Goal: Transaction & Acquisition: Purchase product/service

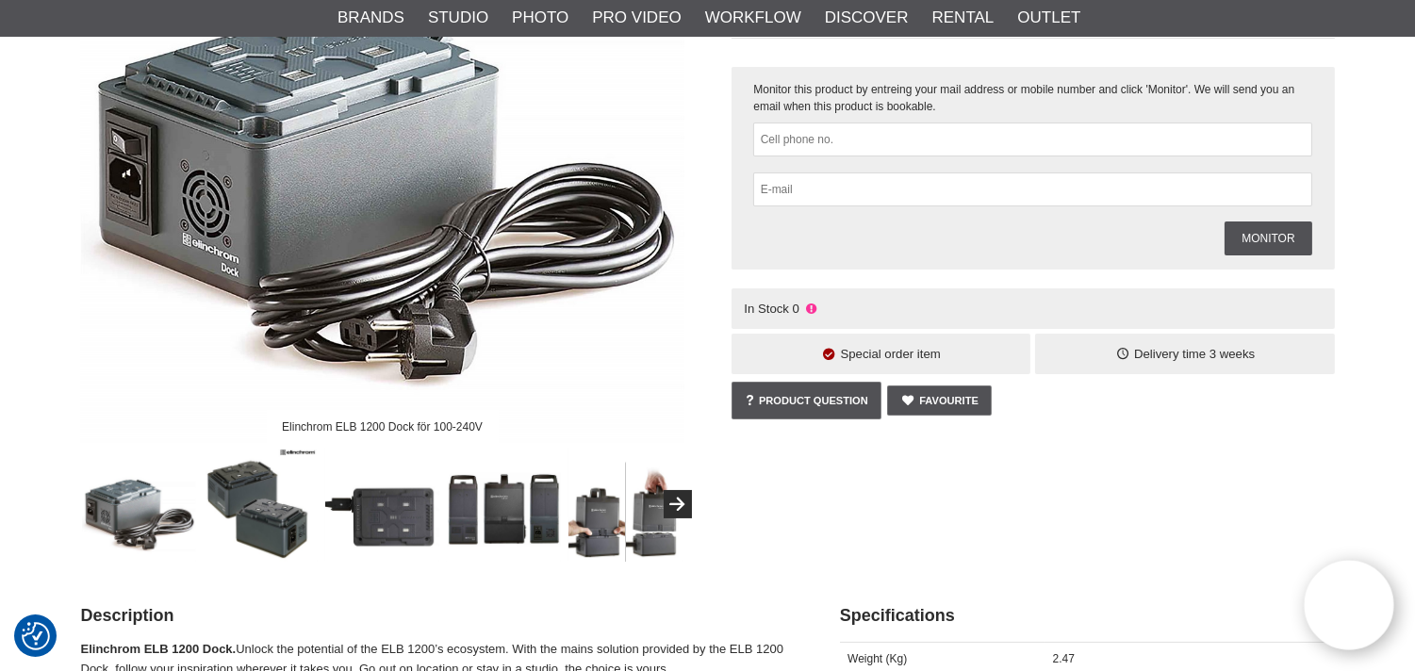
scroll to position [349, 0]
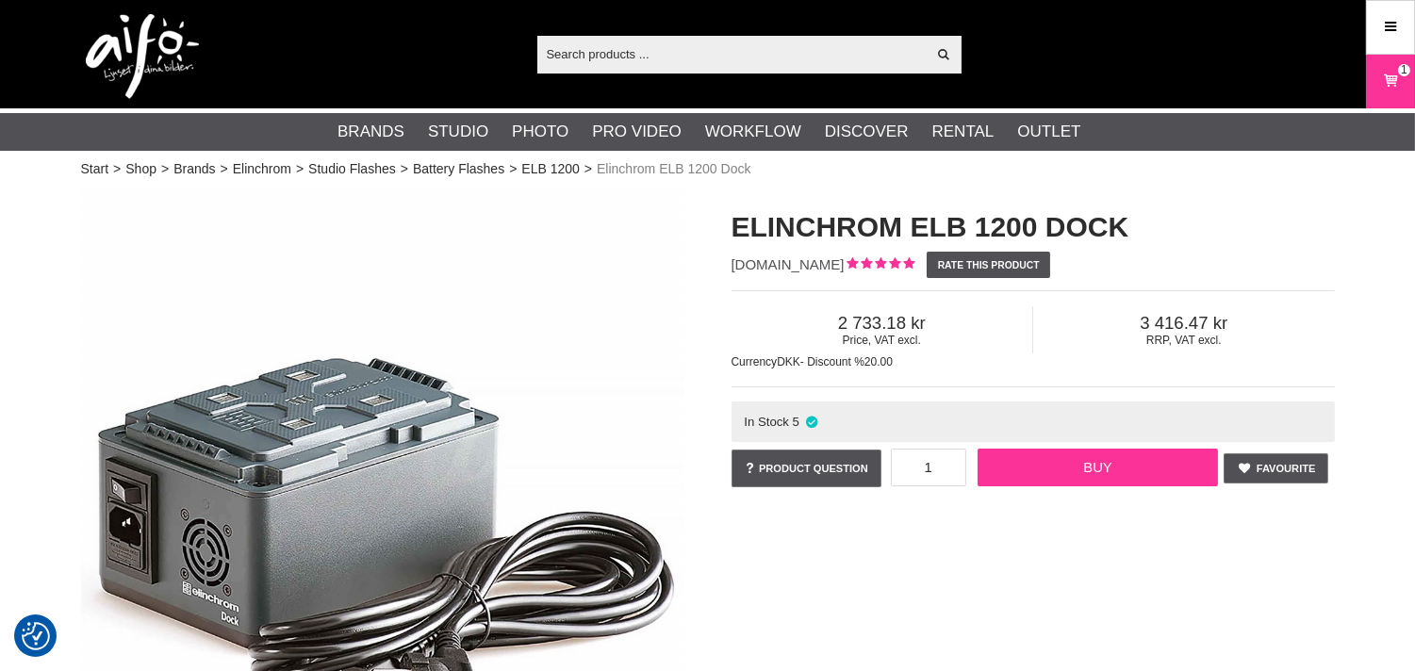
click at [1103, 468] on link "Buy" at bounding box center [1098, 468] width 240 height 38
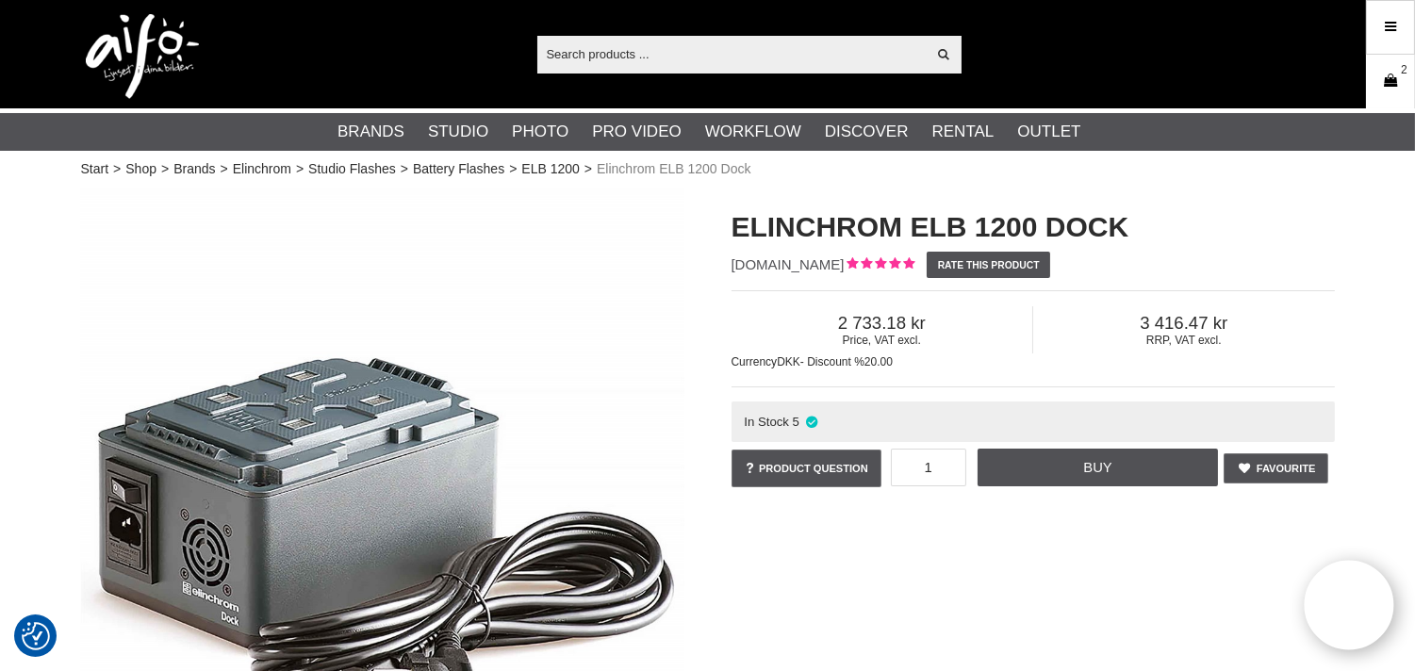
click at [1381, 77] on icon at bounding box center [1390, 81] width 19 height 21
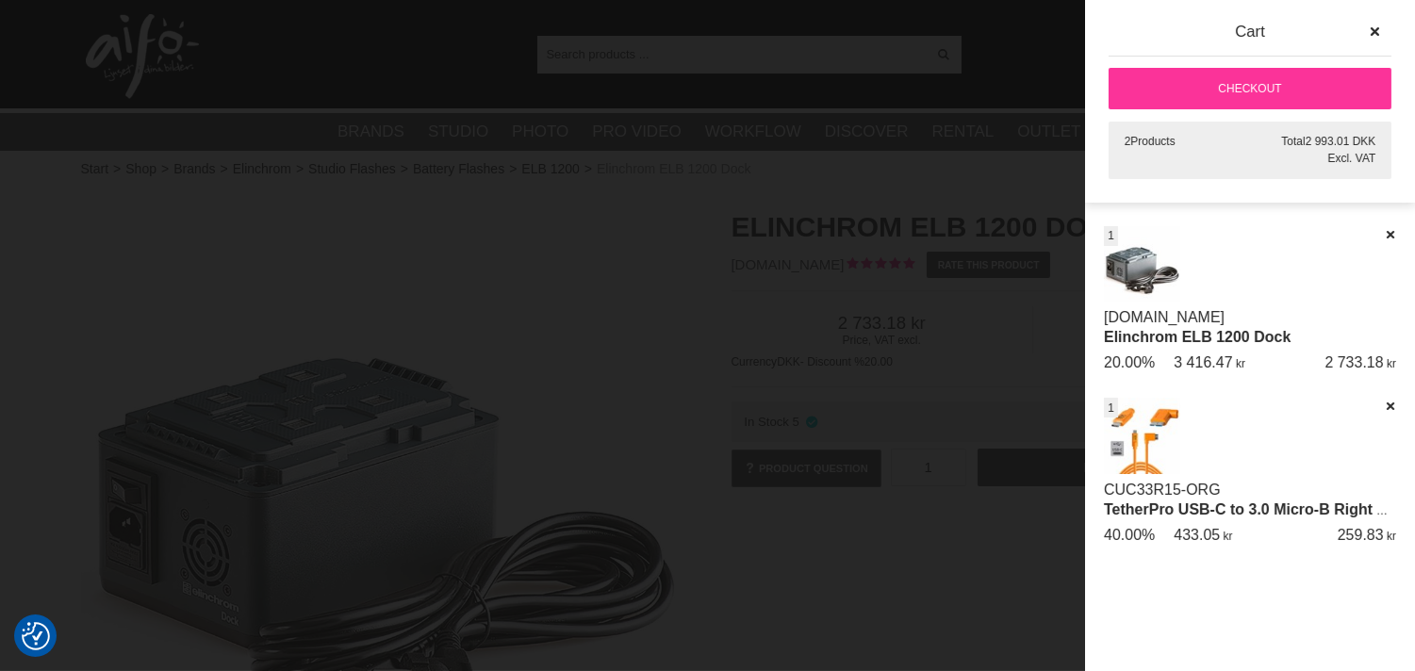
click at [1249, 79] on link "Checkout" at bounding box center [1250, 88] width 283 height 41
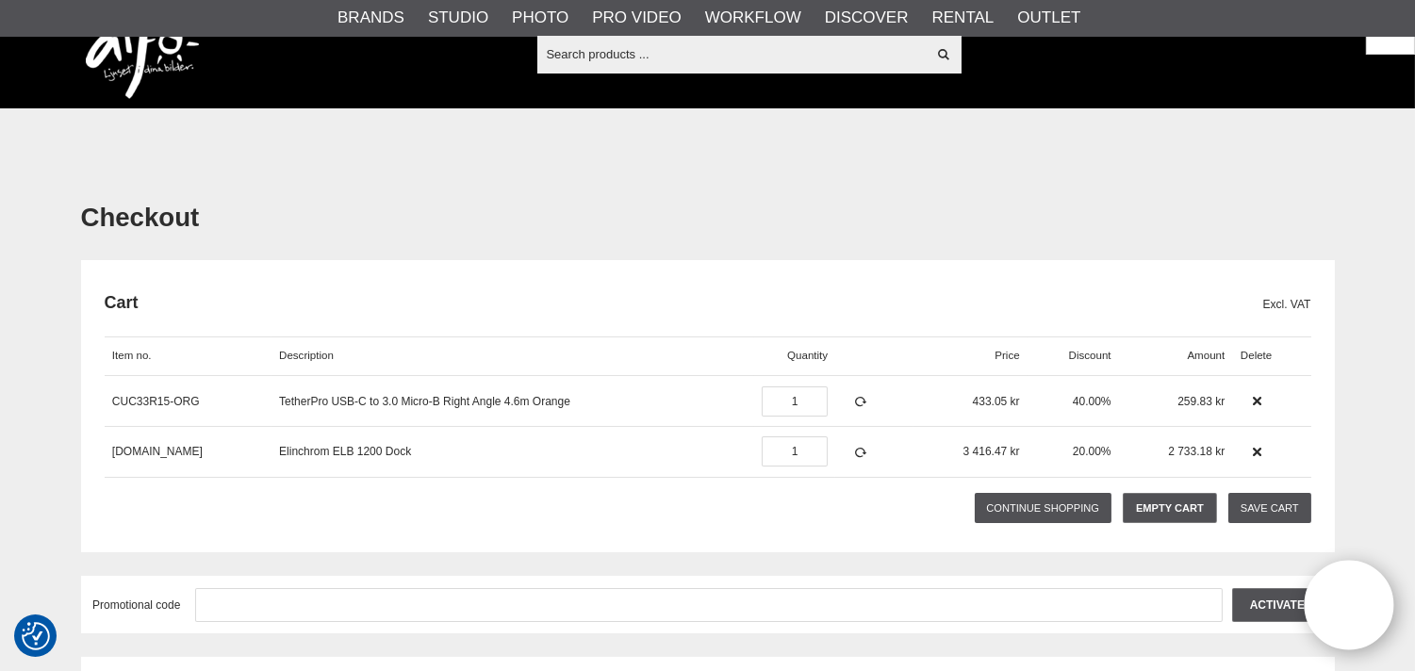
scroll to position [349, 0]
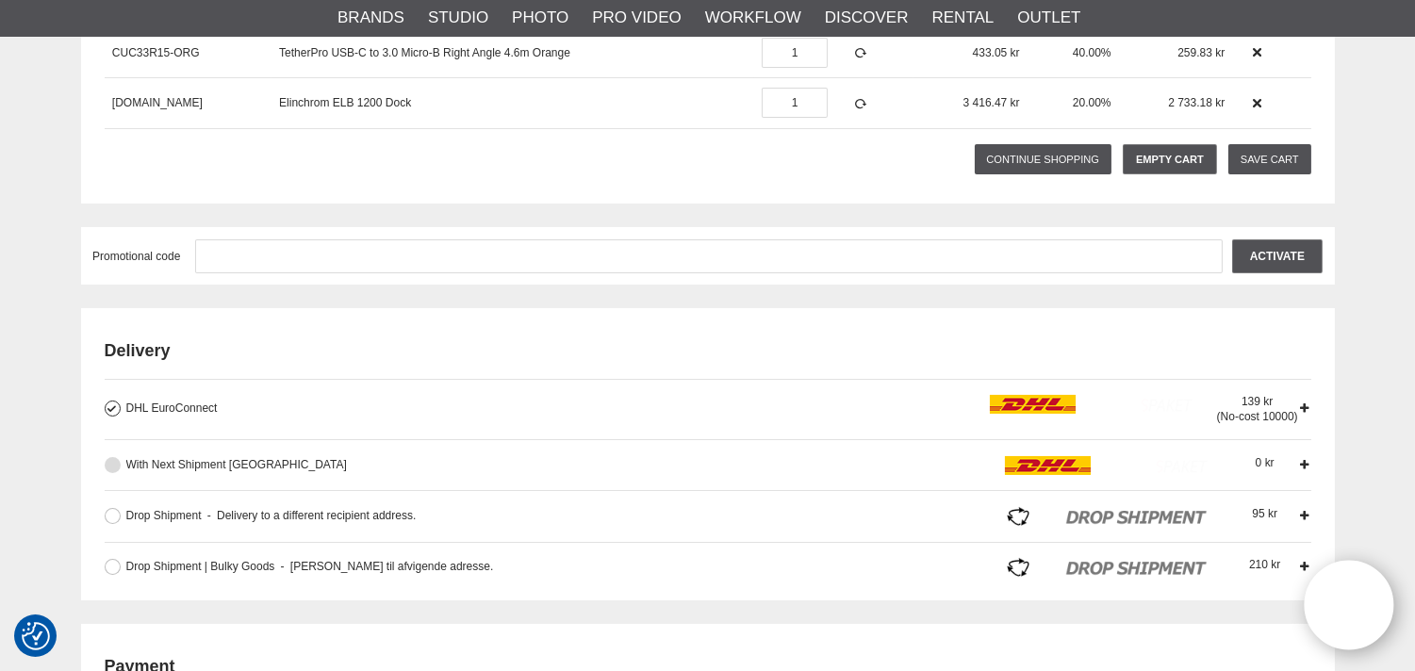
click at [110, 465] on button at bounding box center [113, 465] width 16 height 16
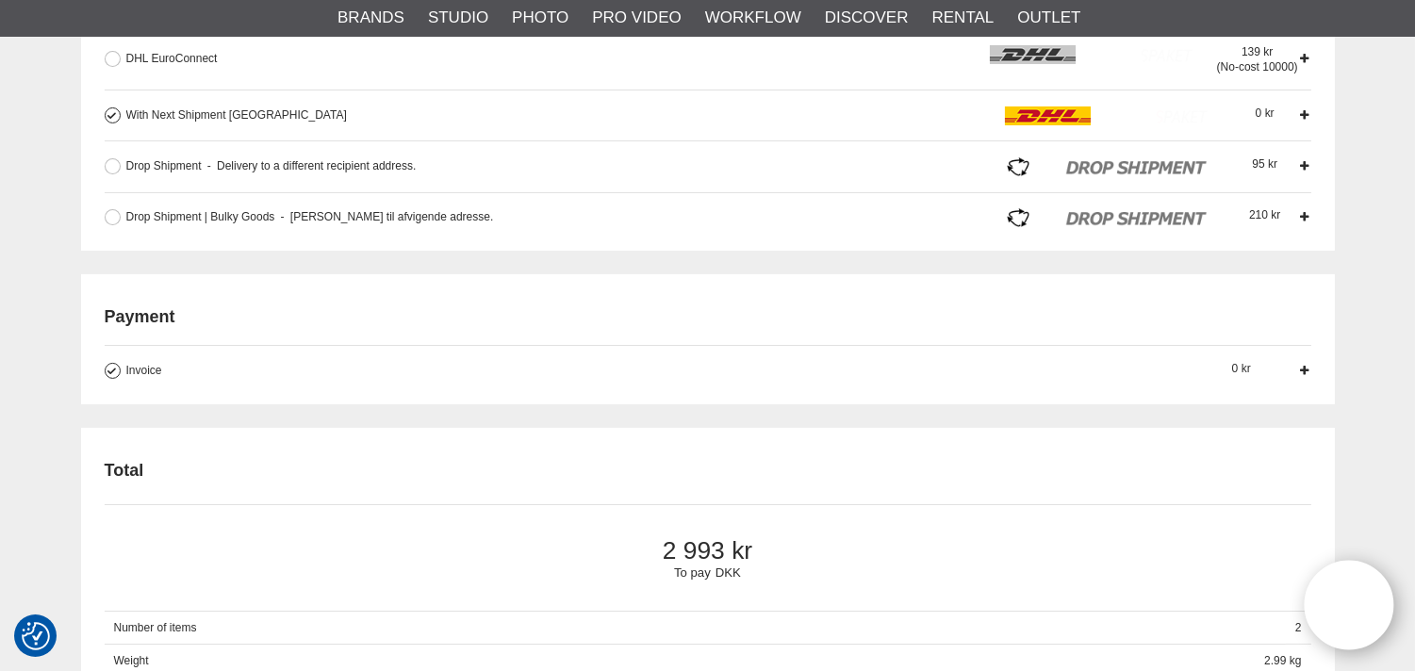
scroll to position [0, 0]
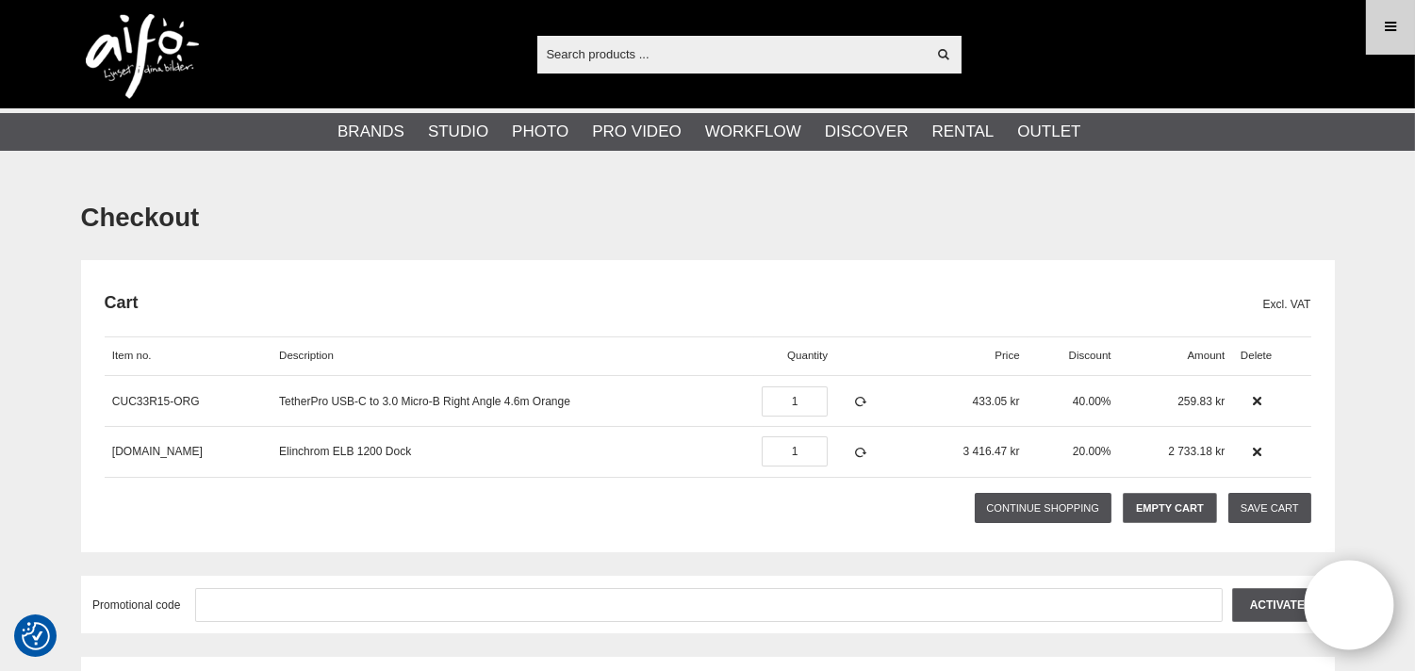
click at [1383, 40] on link "Menu" at bounding box center [1390, 27] width 47 height 44
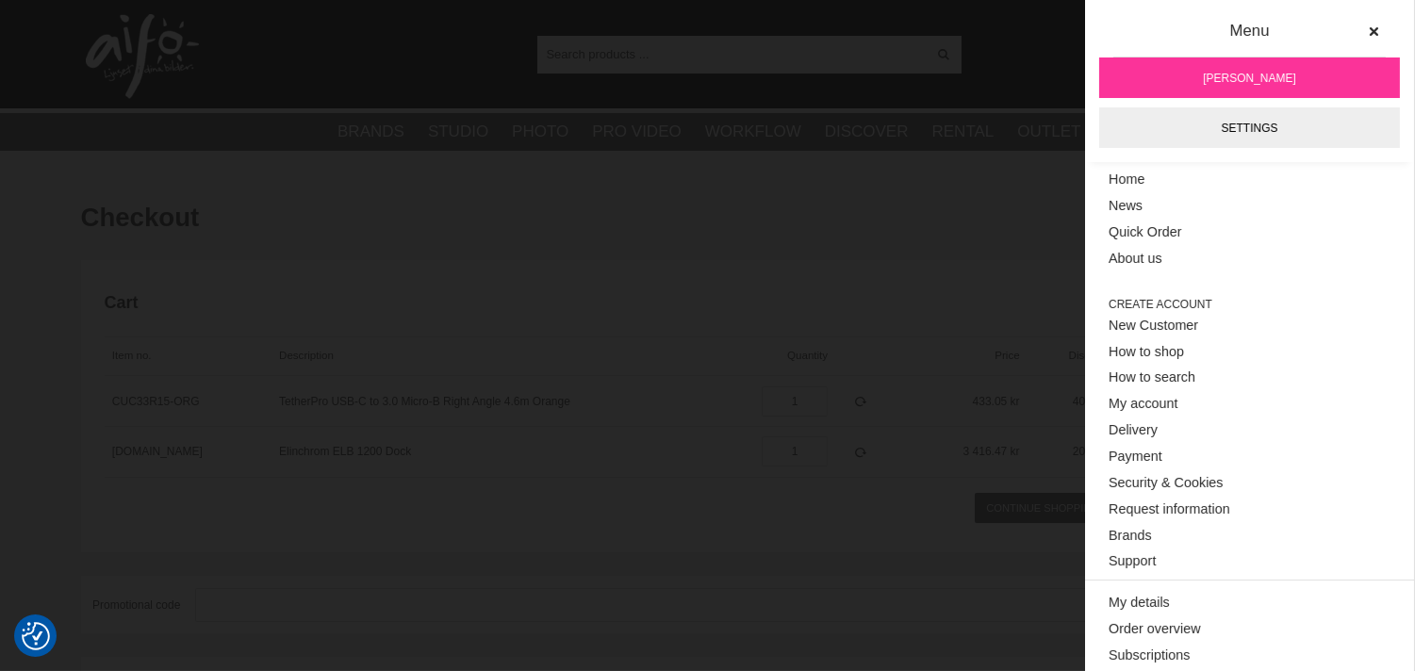
click at [993, 25] on div "Show all Products Categories out of products Your search for yielded no hits. P…" at bounding box center [708, 54] width 1282 height 108
click at [1179, 77] on link "[PERSON_NAME]" at bounding box center [1249, 78] width 301 height 41
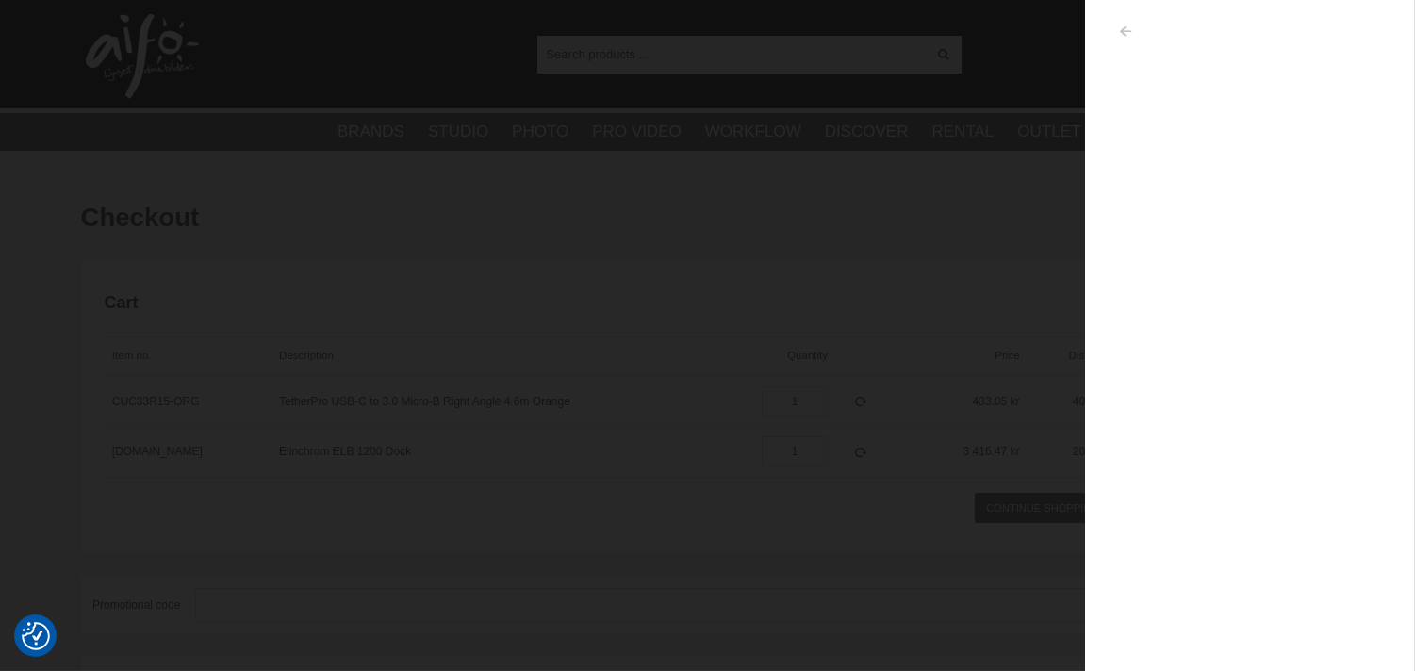
click at [1123, 31] on icon "button" at bounding box center [1125, 31] width 16 height 13
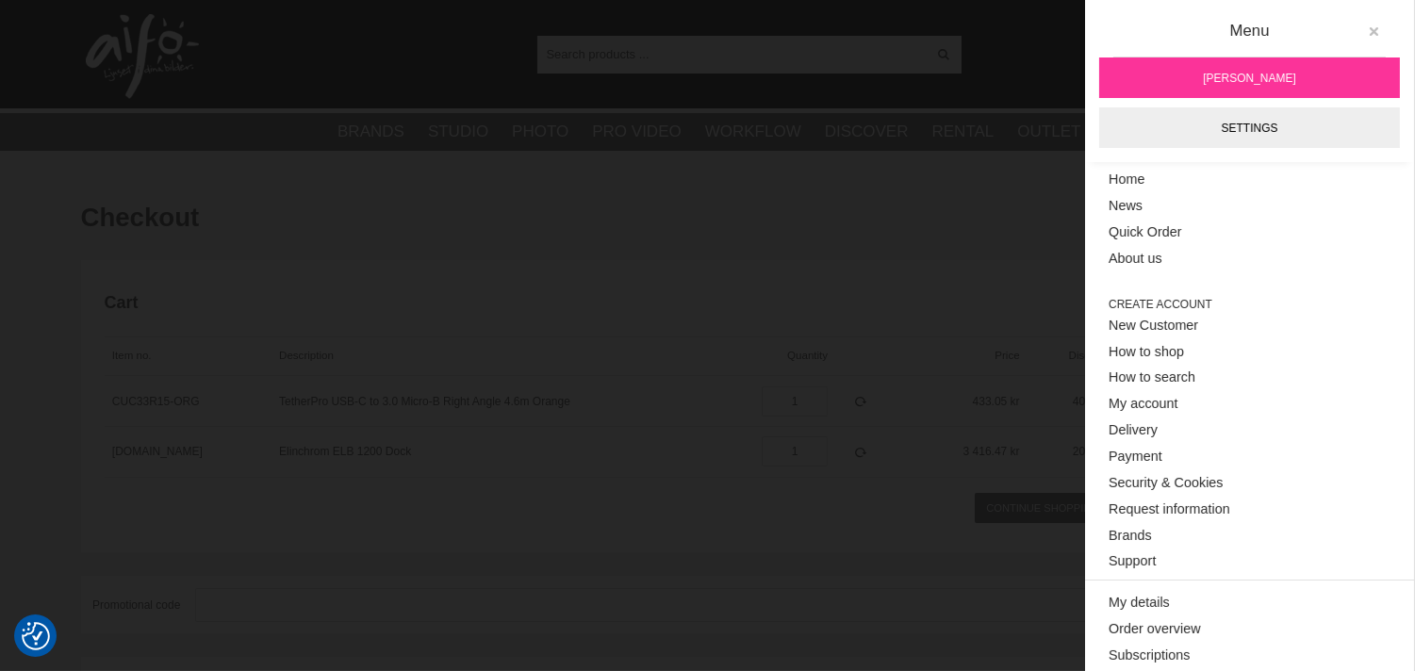
click at [1367, 28] on icon at bounding box center [1373, 31] width 13 height 13
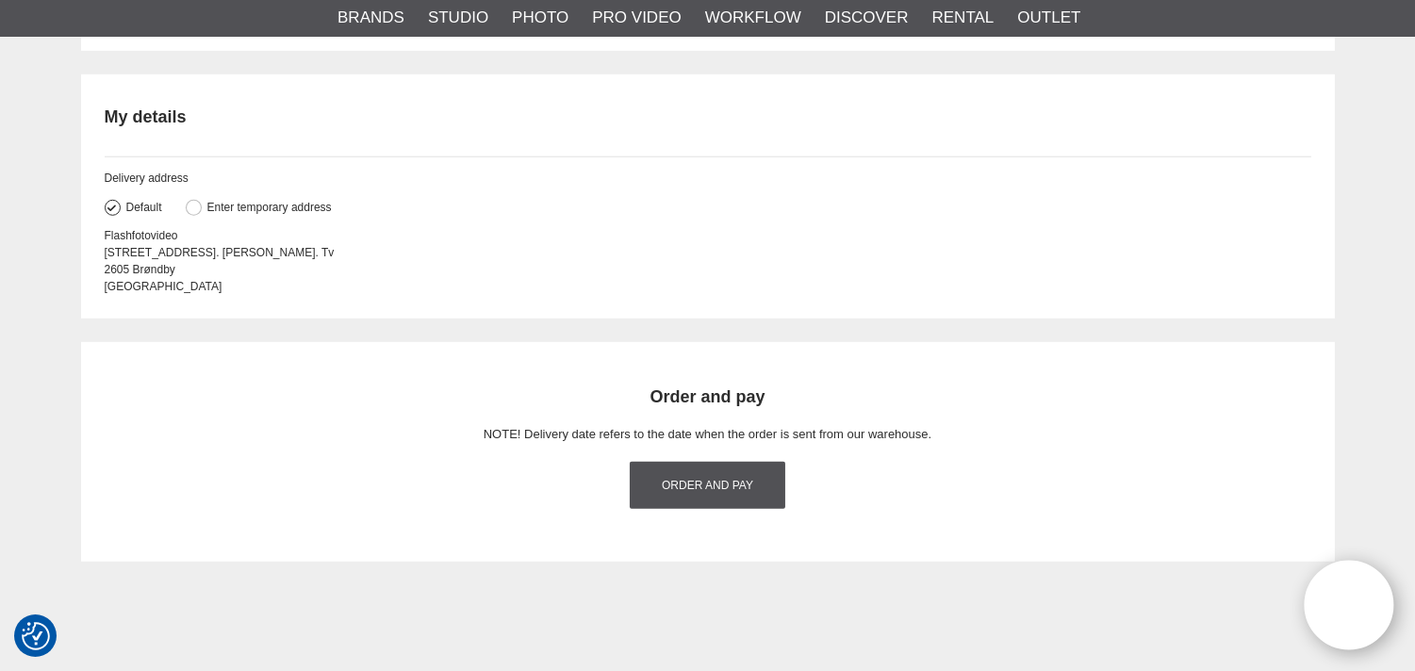
scroll to position [2095, 0]
click at [703, 470] on link "Order and pay" at bounding box center [707, 484] width 155 height 47
